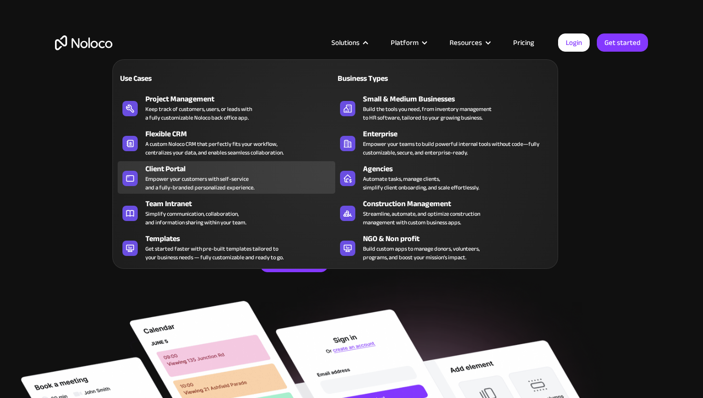
click at [192, 181] on div "Empower your customers with self-service and a fully-branded personalized exper…" at bounding box center [199, 183] width 109 height 17
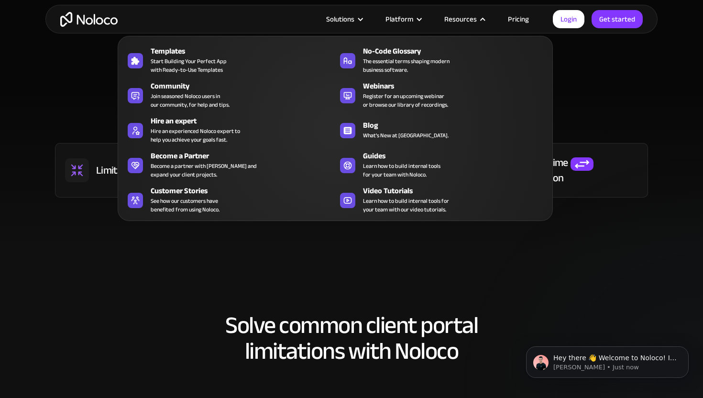
click at [515, 21] on link "Pricing" at bounding box center [518, 19] width 45 height 12
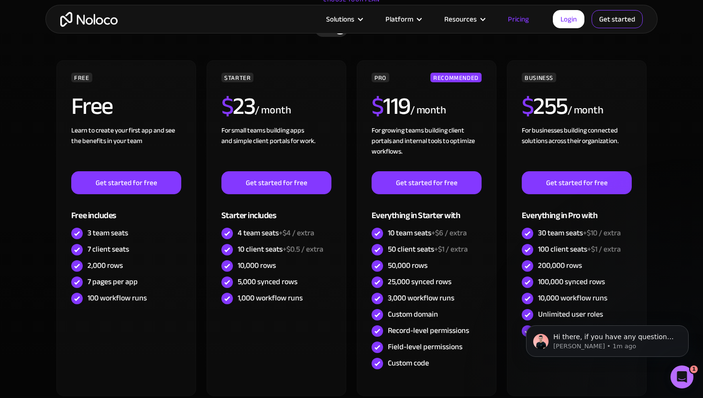
click at [0, 0] on link "Get started" at bounding box center [0, 0] width 0 height 0
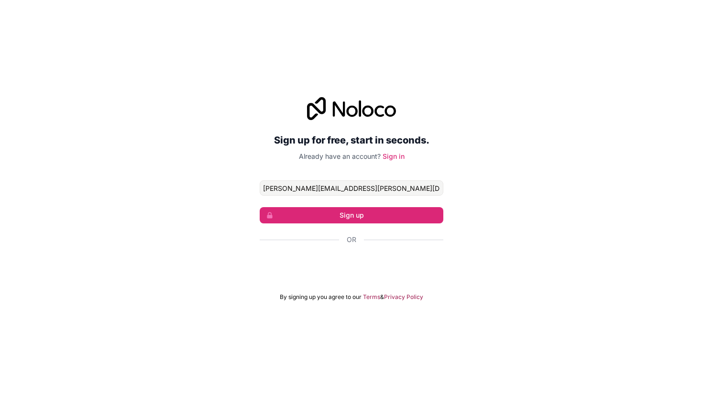
type input "[PERSON_NAME][EMAIL_ADDRESS][PERSON_NAME][DOMAIN_NAME]"
click at [496, 219] on div "Sign up for free, start in seconds. Already have an account? Sign in [PERSON_NA…" at bounding box center [351, 199] width 703 height 231
click at [404, 214] on button "Sign up" at bounding box center [352, 215] width 184 height 16
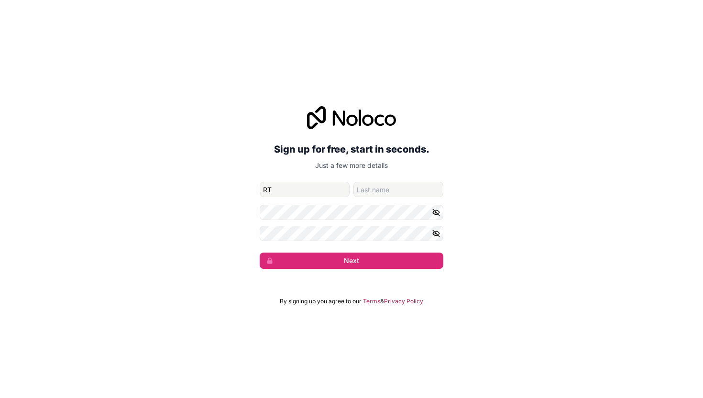
type input "R"
type input "Tom"
type input "Leboeuf"
click at [352, 261] on button "Next" at bounding box center [352, 261] width 184 height 16
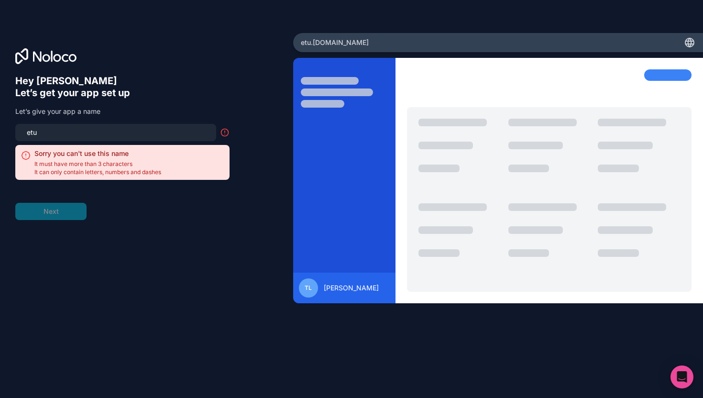
click at [159, 135] on input "etu" at bounding box center [115, 132] width 189 height 13
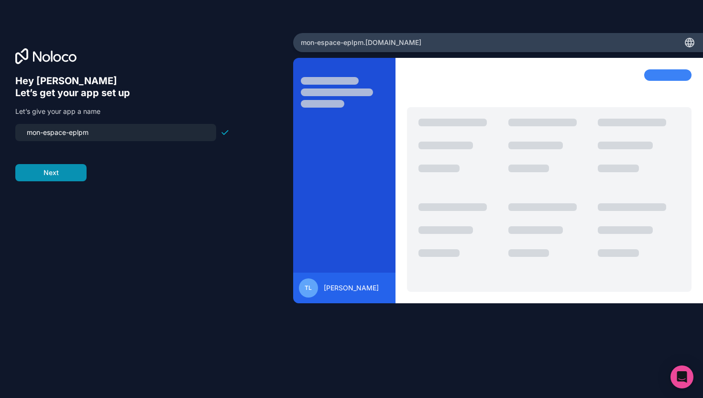
type input "mon-espace-eplpm"
click at [55, 168] on button "Next" at bounding box center [50, 172] width 71 height 17
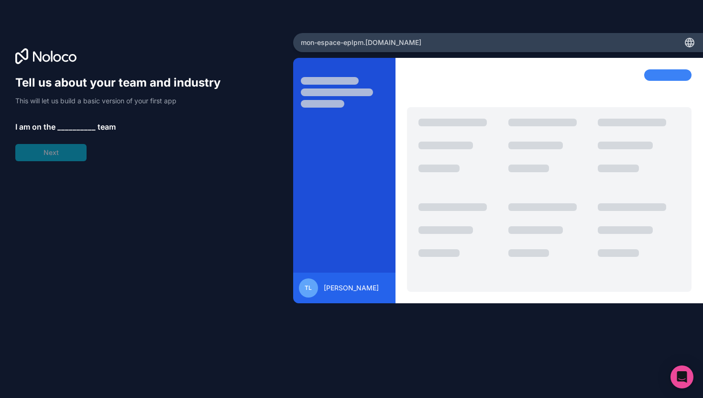
click at [70, 124] on span "__________" at bounding box center [76, 126] width 38 height 11
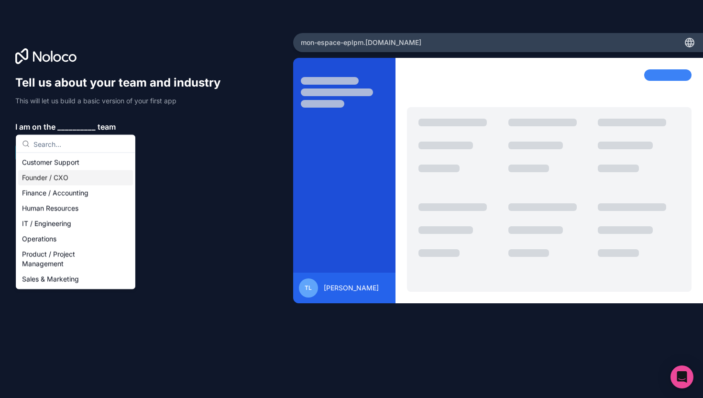
click at [76, 184] on div "Founder / CXO" at bounding box center [75, 177] width 115 height 15
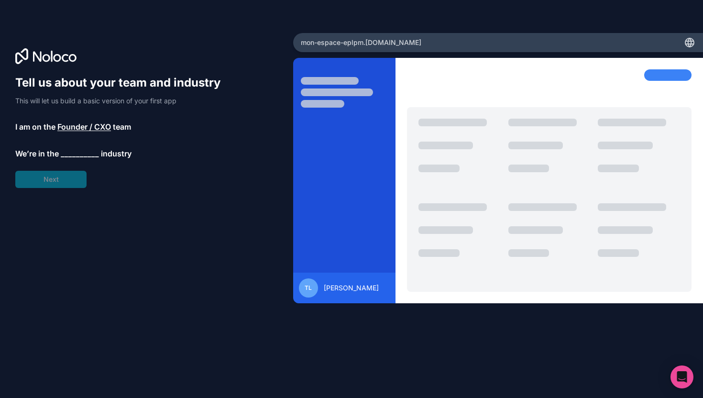
click at [86, 154] on span "__________" at bounding box center [80, 153] width 38 height 11
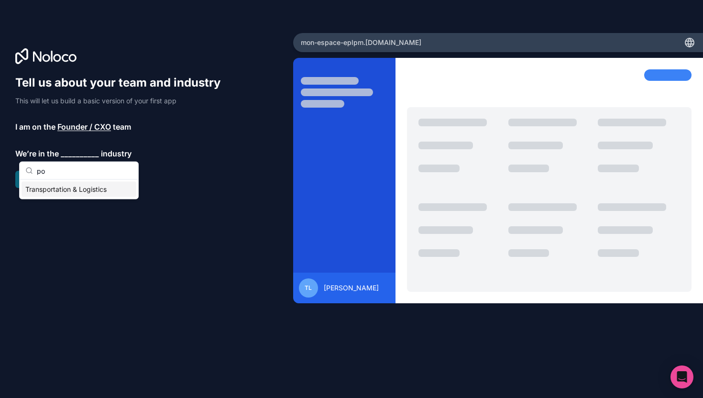
type input "p"
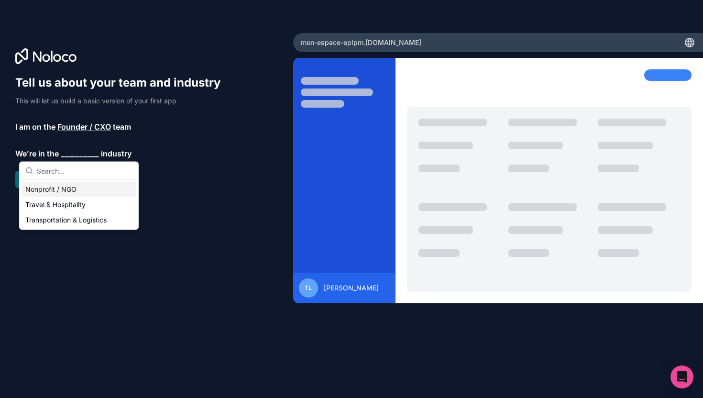
scroll to position [57, 0]
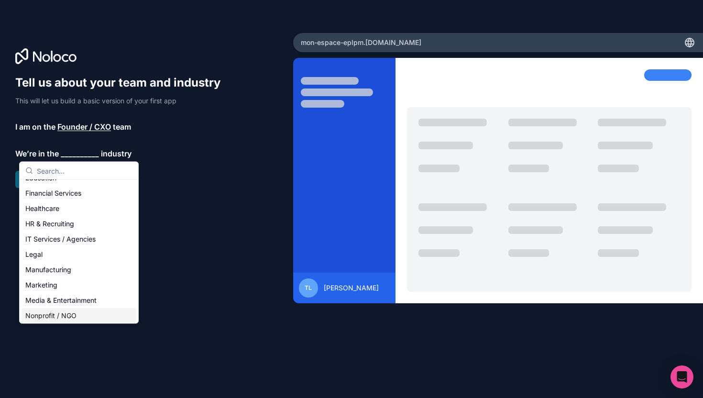
click at [52, 316] on div "Nonprofit / NGO" at bounding box center [79, 315] width 115 height 15
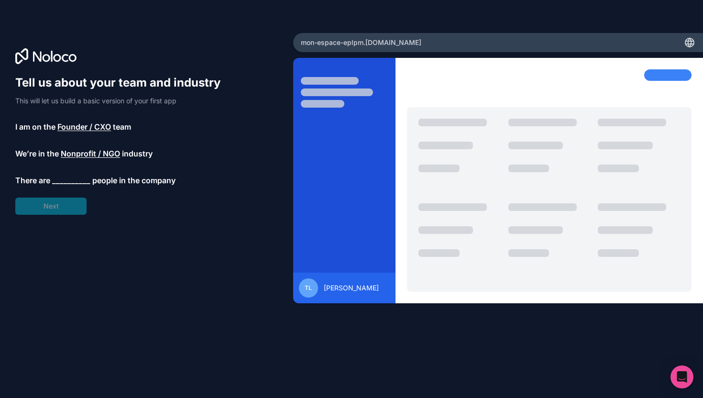
click at [65, 179] on span "__________" at bounding box center [71, 180] width 38 height 11
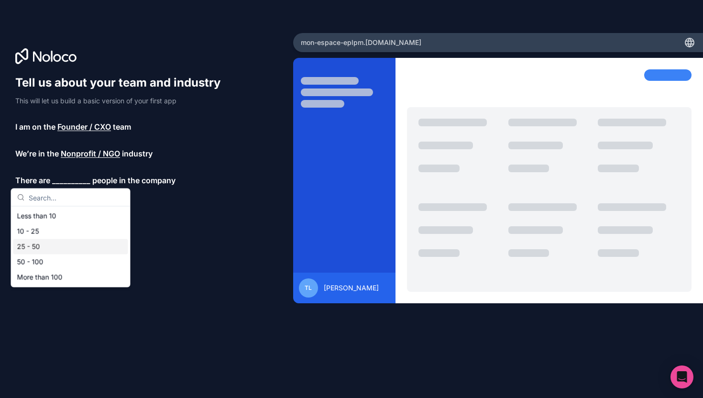
click at [42, 248] on div "25 - 50" at bounding box center [70, 246] width 115 height 15
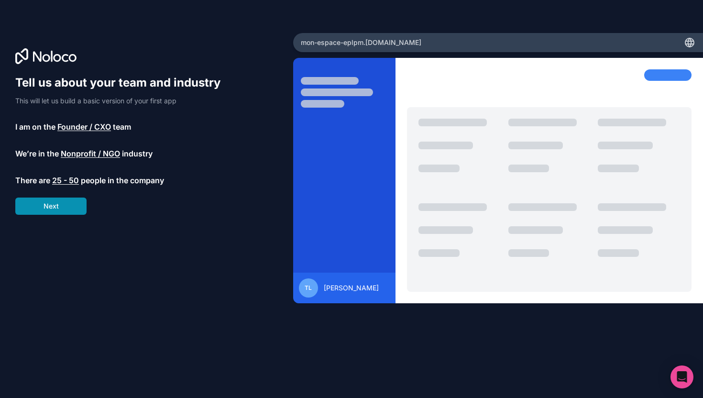
click at [58, 211] on button "Next" at bounding box center [50, 206] width 71 height 17
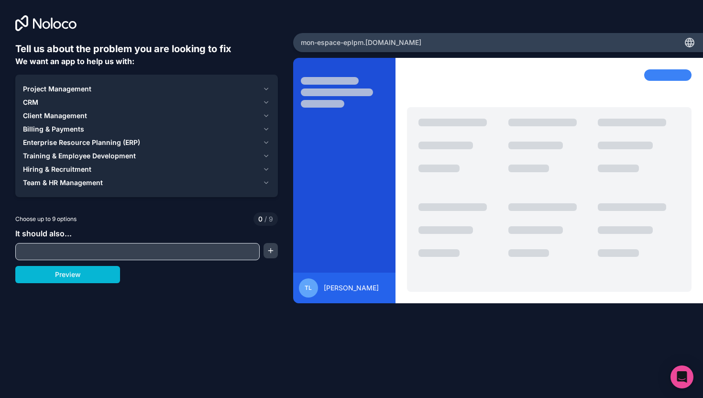
click at [94, 87] on div "Project Management" at bounding box center [141, 89] width 236 height 10
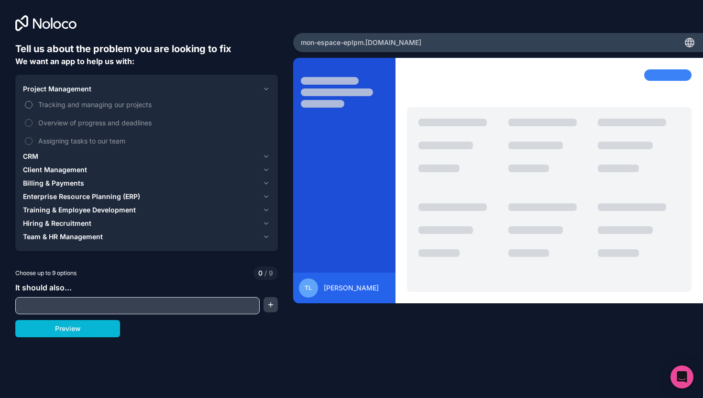
click at [78, 106] on span "Tracking and managing our projects" at bounding box center [153, 104] width 230 height 10
click at [33, 106] on button "Tracking and managing our projects" at bounding box center [29, 105] width 8 height 8
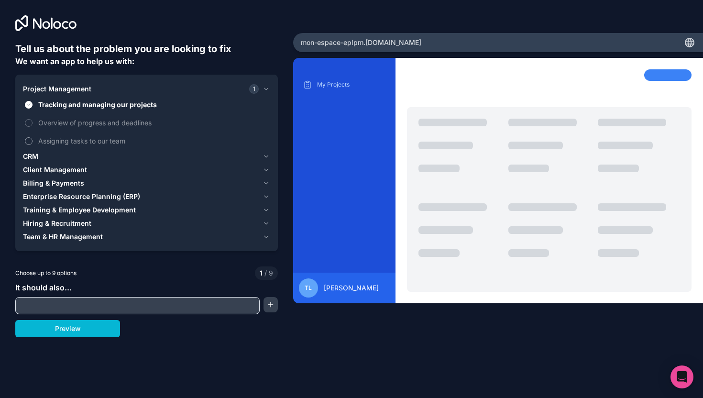
click at [81, 142] on span "Assigning tasks to our team" at bounding box center [153, 141] width 230 height 10
click at [33, 142] on button "Assigning tasks to our team" at bounding box center [29, 141] width 8 height 8
click at [86, 121] on span "Overview of progress and deadlines" at bounding box center [153, 123] width 230 height 10
click at [33, 121] on button "Overview of progress and deadlines" at bounding box center [29, 123] width 8 height 8
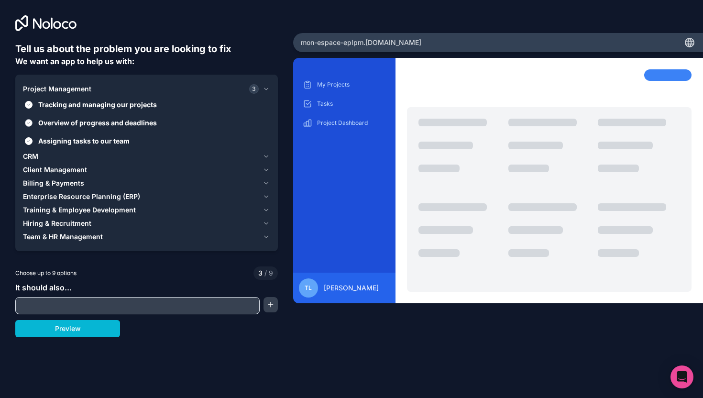
click at [86, 121] on span "Overview of progress and deadlines" at bounding box center [153, 123] width 230 height 10
click at [33, 121] on button "Overview of progress and deadlines" at bounding box center [29, 123] width 8 height 8
click at [82, 153] on div "CRM" at bounding box center [141, 157] width 236 height 10
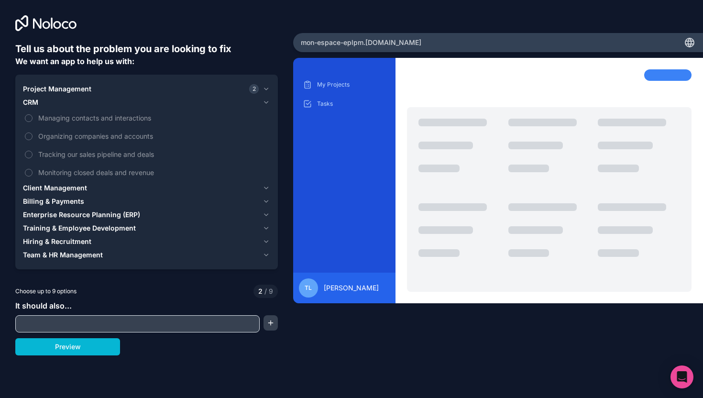
click at [70, 326] on input "text" at bounding box center [138, 323] width 240 height 13
type input "calendar"
click at [272, 321] on button "button" at bounding box center [271, 322] width 14 height 15
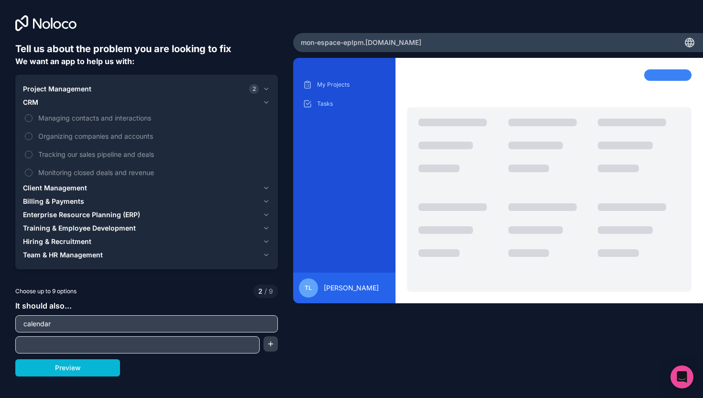
click at [66, 187] on span "Client Management" at bounding box center [55, 188] width 64 height 10
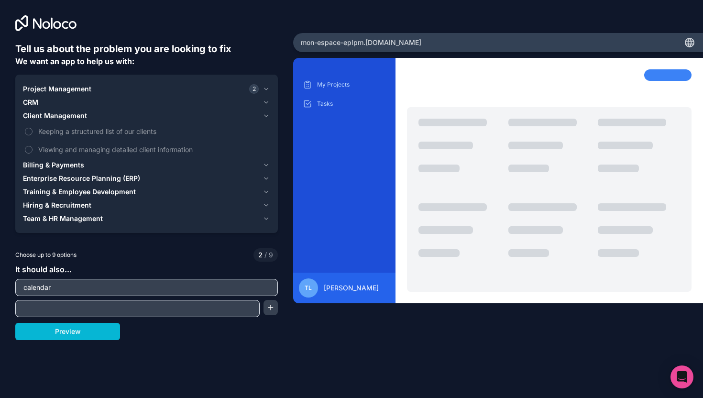
click at [66, 163] on span "Billing & Payments" at bounding box center [53, 165] width 61 height 10
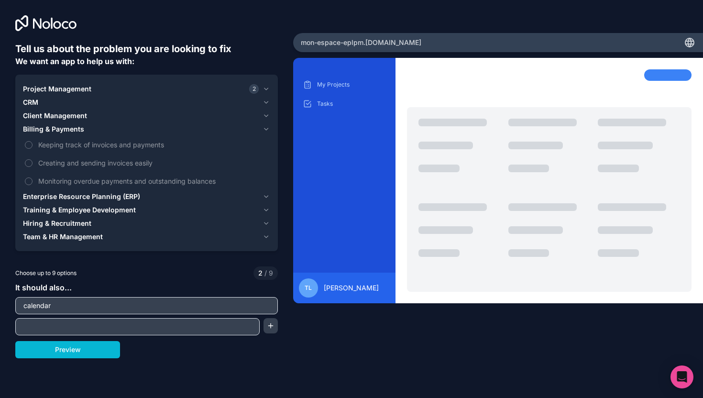
click at [65, 197] on span "Enterprise Resource Planning (ERP)" at bounding box center [81, 197] width 117 height 10
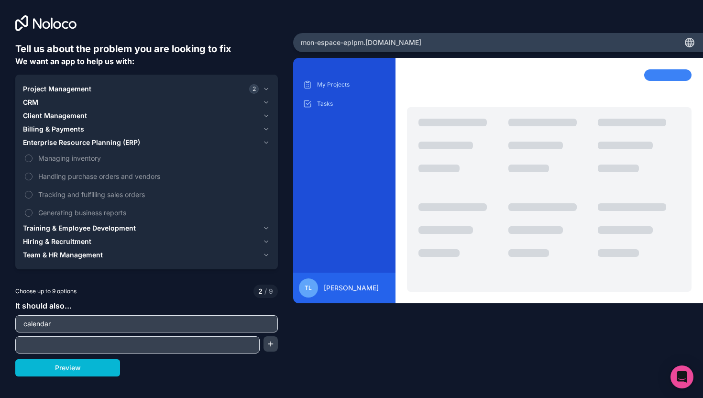
click at [63, 227] on span "Training & Employee Development" at bounding box center [79, 228] width 113 height 10
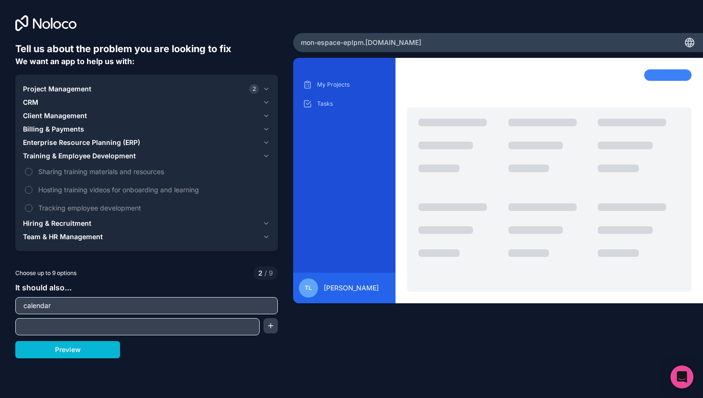
click at [63, 227] on span "Hiring & Recruitment" at bounding box center [57, 224] width 68 height 10
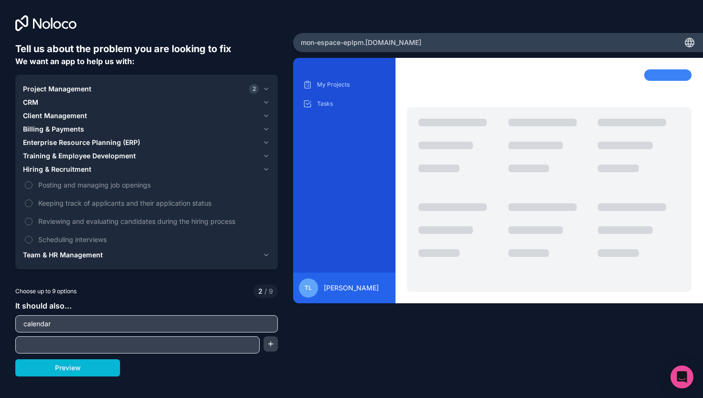
click at [65, 253] on span "Team & HR Management" at bounding box center [63, 255] width 80 height 10
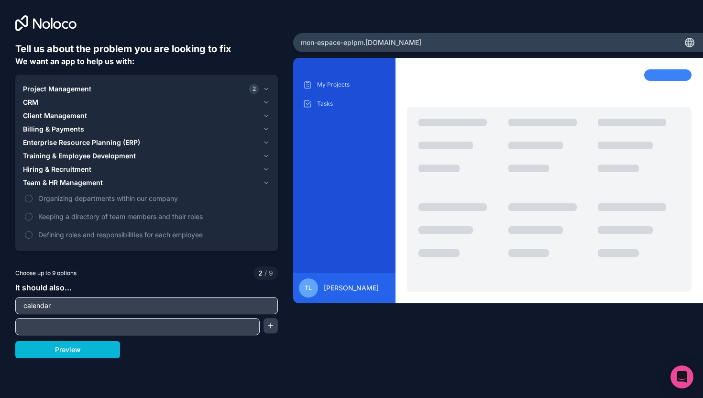
click at [110, 100] on div "CRM" at bounding box center [141, 103] width 236 height 10
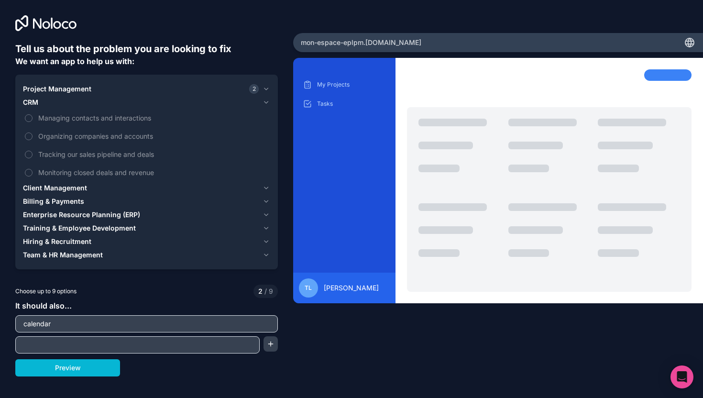
click at [104, 92] on div "Project Management 2" at bounding box center [141, 89] width 236 height 10
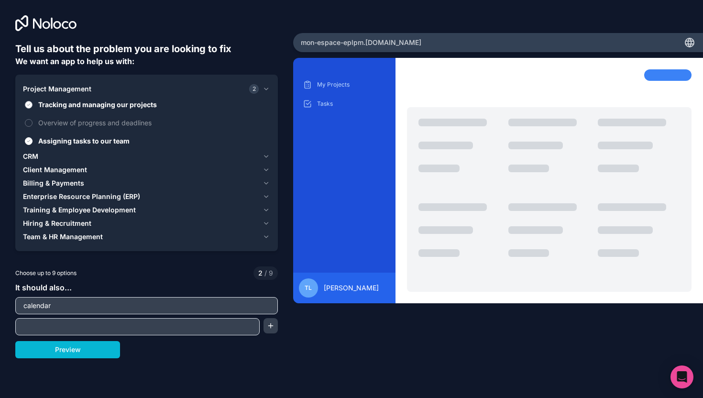
click at [79, 107] on span "Tracking and managing our projects" at bounding box center [153, 104] width 230 height 10
click at [33, 107] on button "Tracking and managing our projects" at bounding box center [29, 105] width 8 height 8
click at [78, 142] on span "Assigning tasks to our team" at bounding box center [153, 141] width 230 height 10
click at [33, 142] on button "Assigning tasks to our team" at bounding box center [29, 141] width 8 height 8
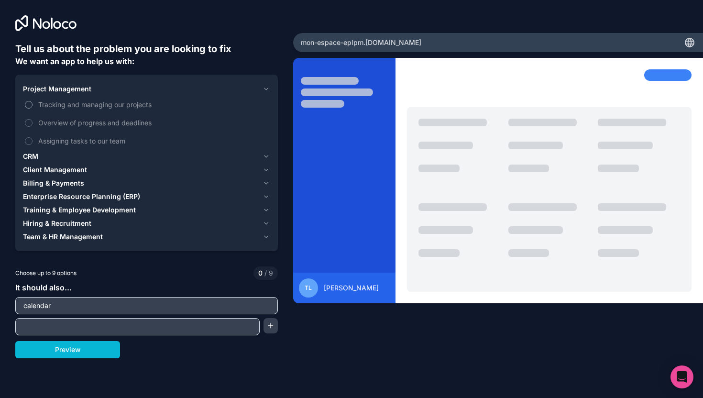
click at [92, 104] on span "Tracking and managing our projects" at bounding box center [153, 104] width 230 height 10
click at [33, 104] on button "Tracking and managing our projects" at bounding box center [29, 105] width 8 height 8
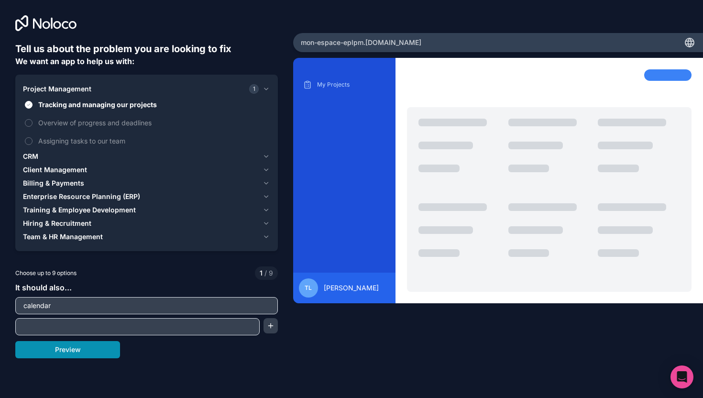
click at [84, 354] on button "Preview" at bounding box center [67, 349] width 105 height 17
click at [66, 143] on span "Assigning tasks to our team" at bounding box center [153, 141] width 230 height 10
click at [33, 143] on button "Assigning tasks to our team" at bounding box center [29, 141] width 8 height 8
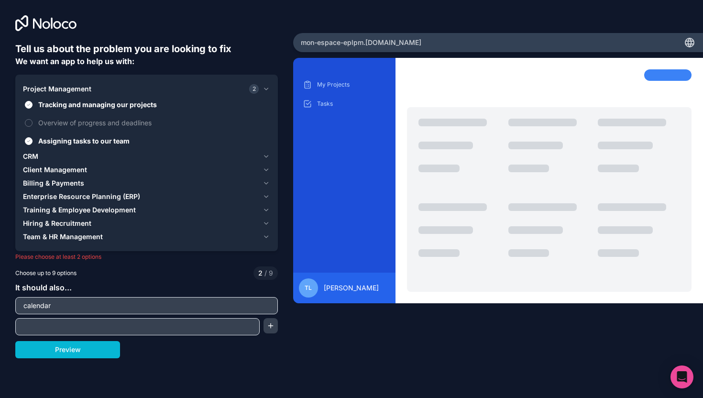
click at [66, 151] on button "CRM" at bounding box center [146, 156] width 247 height 13
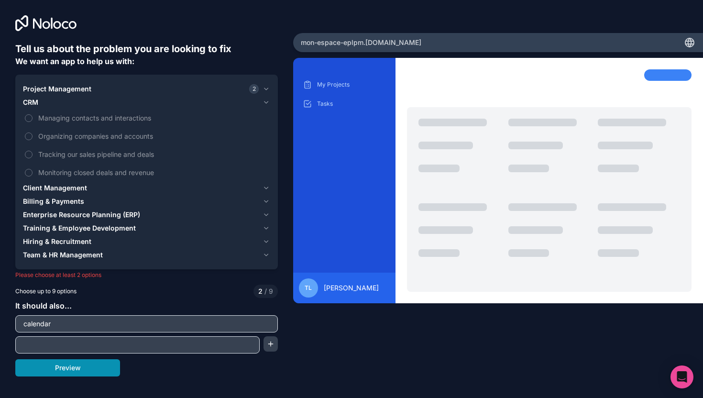
click at [79, 361] on button "Preview" at bounding box center [67, 367] width 105 height 17
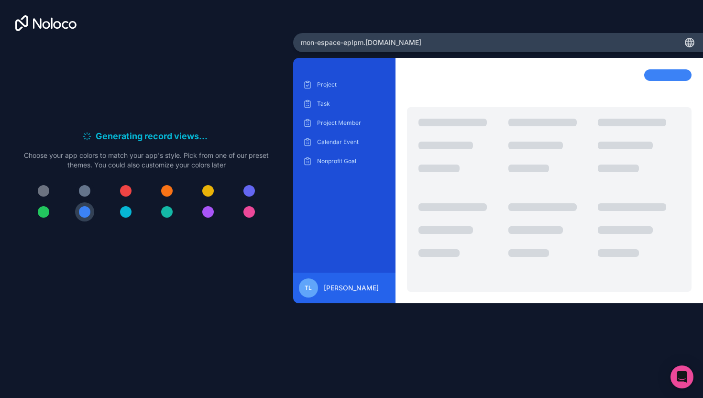
click at [86, 194] on div at bounding box center [84, 190] width 11 height 11
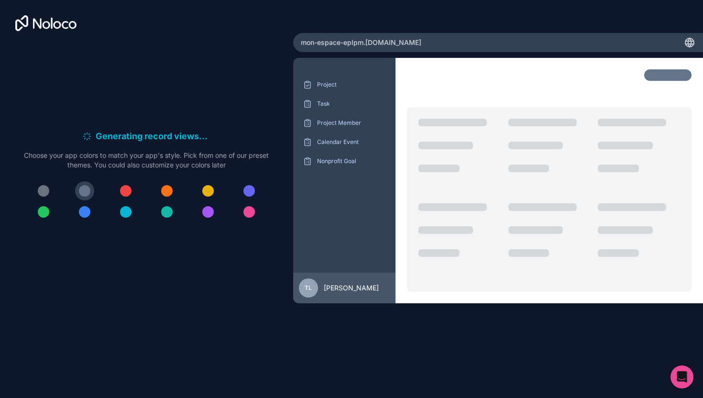
click at [43, 190] on div at bounding box center [43, 190] width 11 height 11
click at [126, 210] on div at bounding box center [125, 211] width 11 height 11
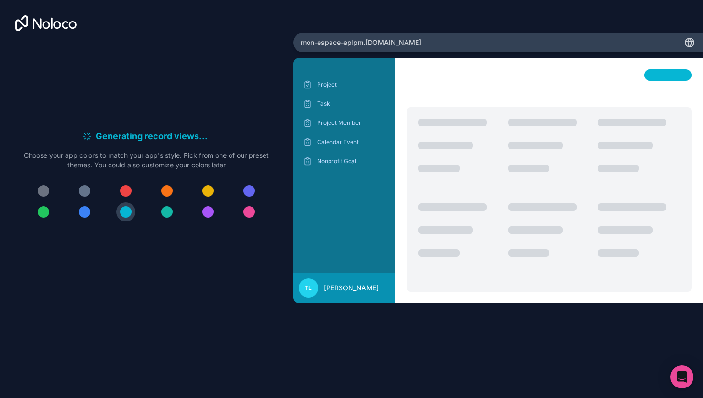
click at [99, 210] on div at bounding box center [146, 201] width 245 height 40
click at [83, 210] on div at bounding box center [84, 211] width 11 height 11
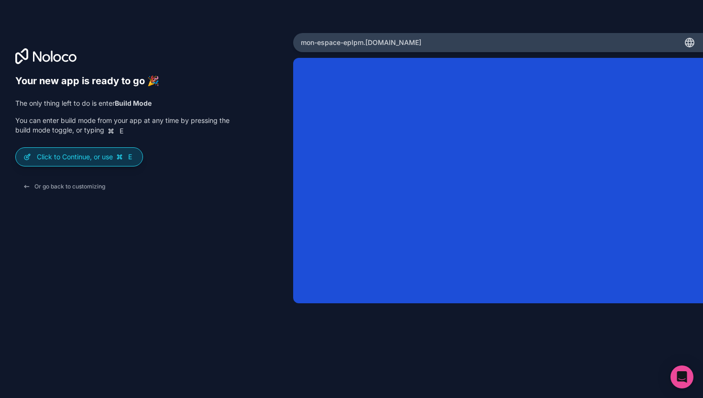
click at [111, 163] on div "Click to Continue, or use E" at bounding box center [79, 157] width 127 height 18
